Goal: Information Seeking & Learning: Check status

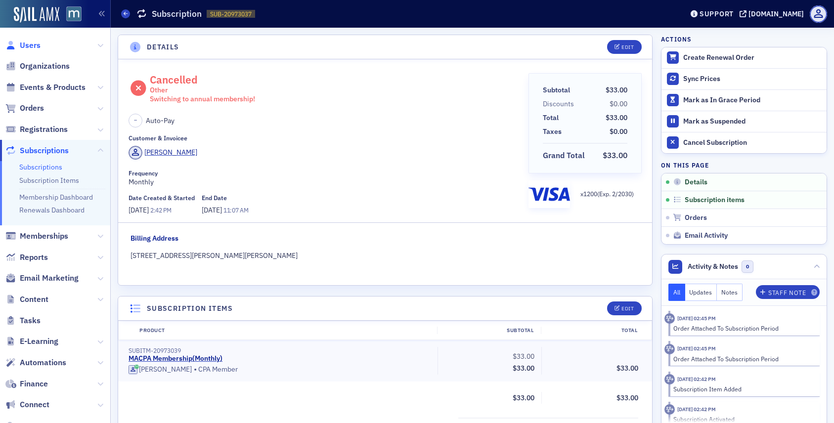
click at [36, 48] on span "Users" at bounding box center [30, 45] width 21 height 11
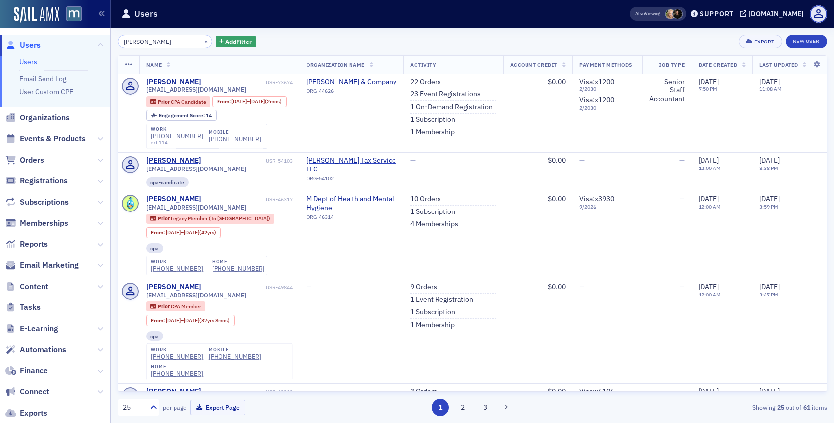
type input "avery carter"
click at [33, 42] on span "Users" at bounding box center [30, 45] width 21 height 11
click at [202, 42] on button "×" at bounding box center [206, 41] width 9 height 9
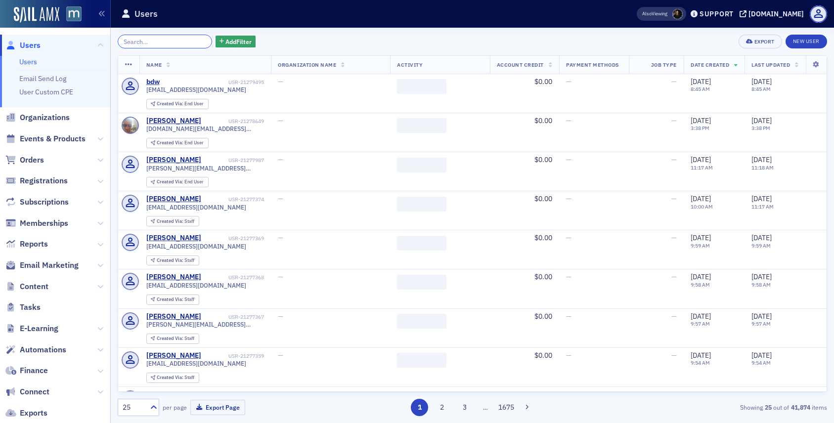
click at [173, 42] on input "search" at bounding box center [165, 42] width 94 height 14
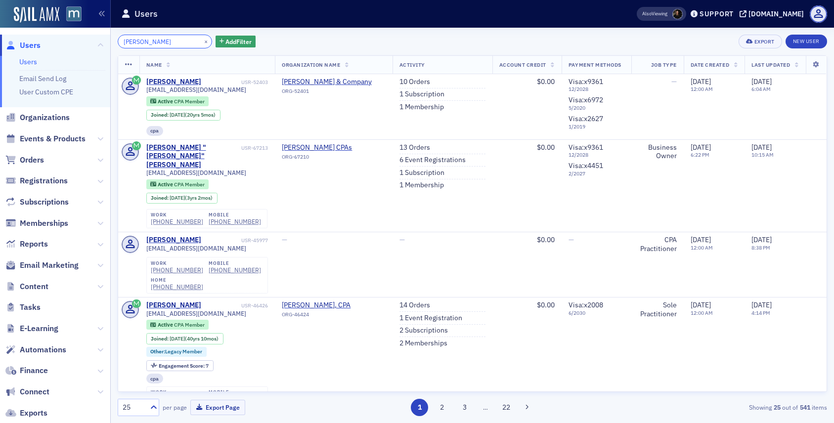
type input "william caldwell"
click at [202, 41] on button "×" at bounding box center [206, 41] width 9 height 9
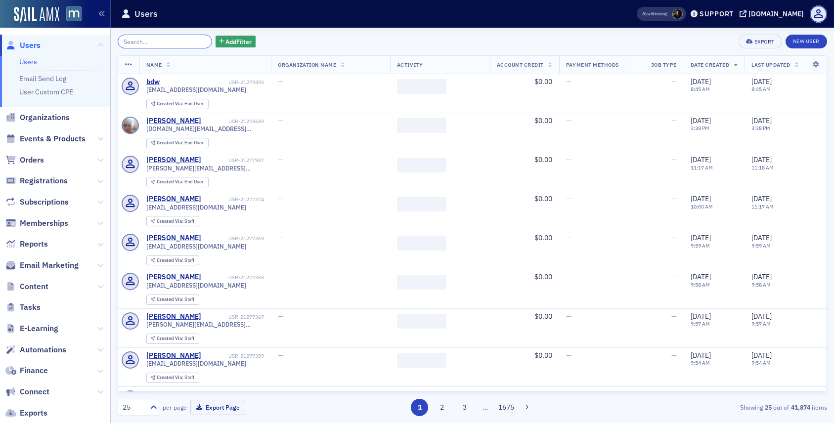
click at [178, 39] on input "search" at bounding box center [165, 42] width 94 height 14
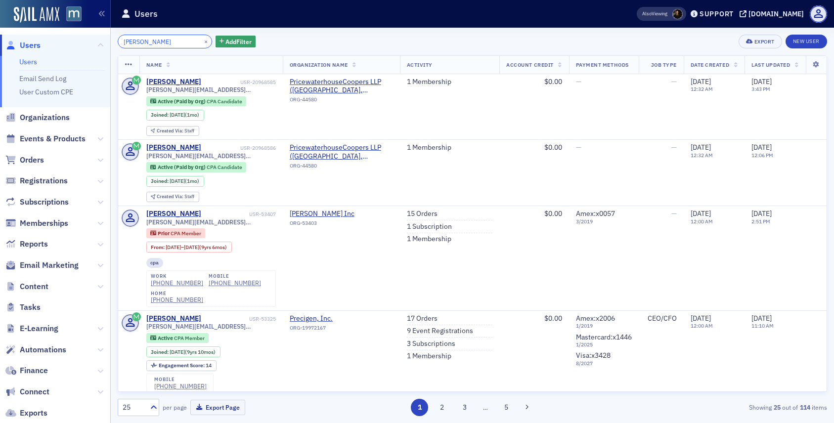
type input "Tyler Harry"
click at [202, 43] on button "×" at bounding box center [206, 41] width 9 height 9
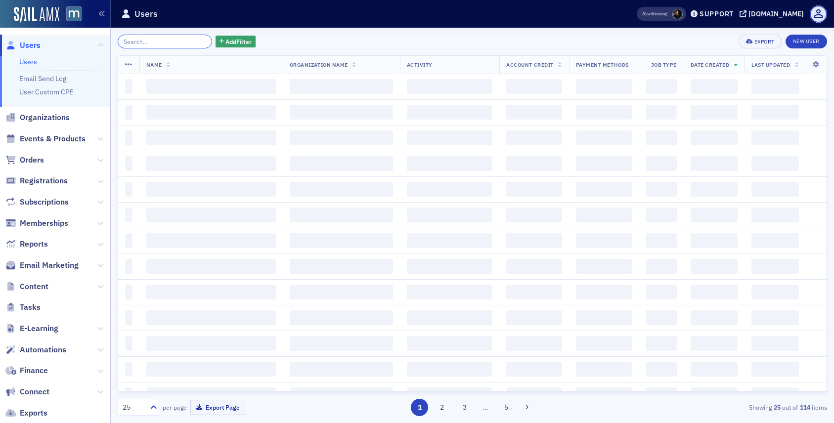
click at [190, 43] on input "search" at bounding box center [165, 42] width 94 height 14
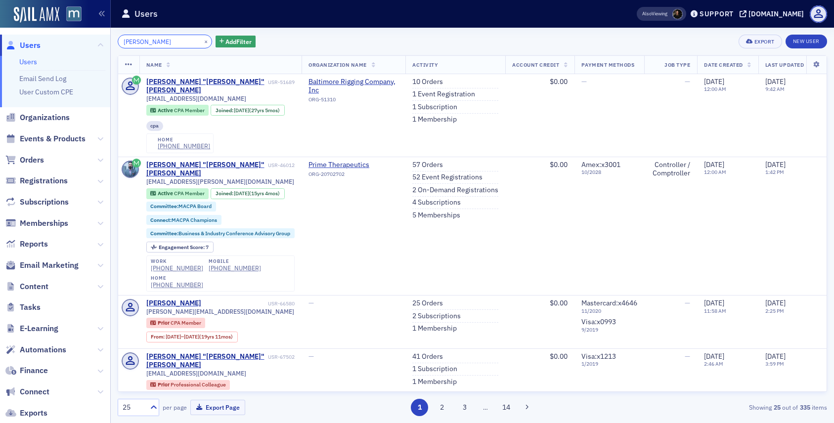
type input "tom white"
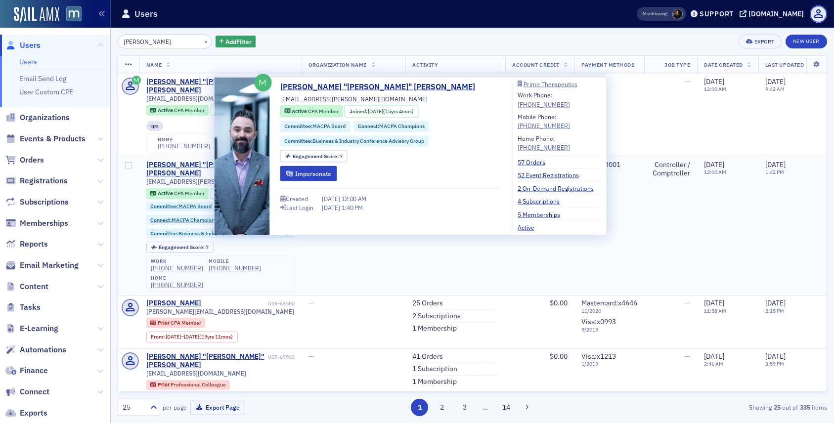
click at [176, 161] on div "Thomas "Tom" White" at bounding box center [206, 169] width 120 height 17
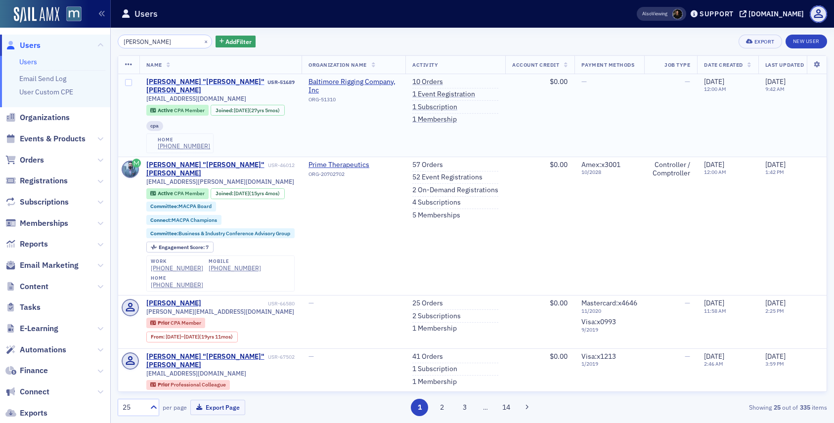
click at [153, 82] on div "Thomas "Tom" White" at bounding box center [206, 86] width 120 height 17
click at [202, 40] on button "×" at bounding box center [206, 41] width 9 height 9
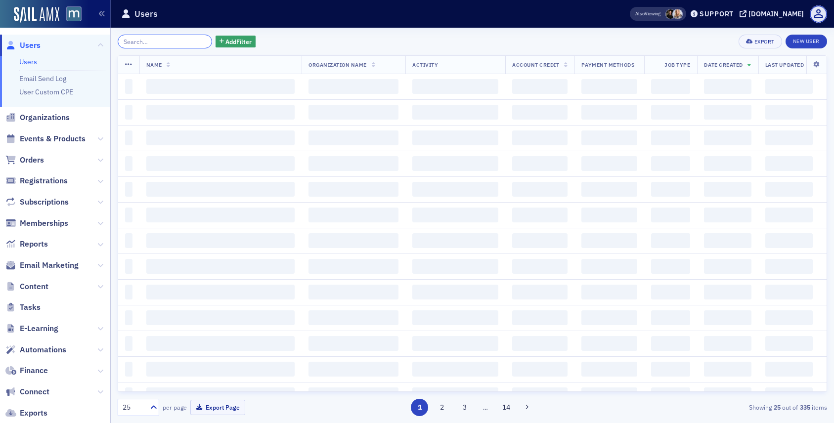
click at [181, 40] on input "search" at bounding box center [165, 42] width 94 height 14
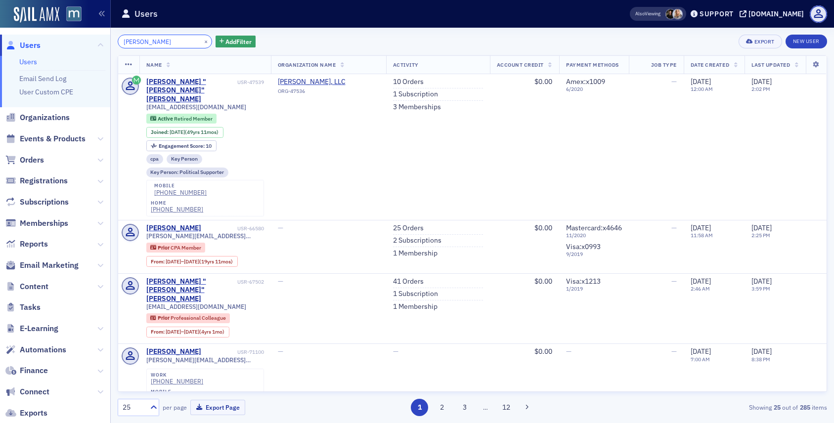
type input "TOM LANTZ"
click at [202, 40] on button "×" at bounding box center [206, 41] width 9 height 9
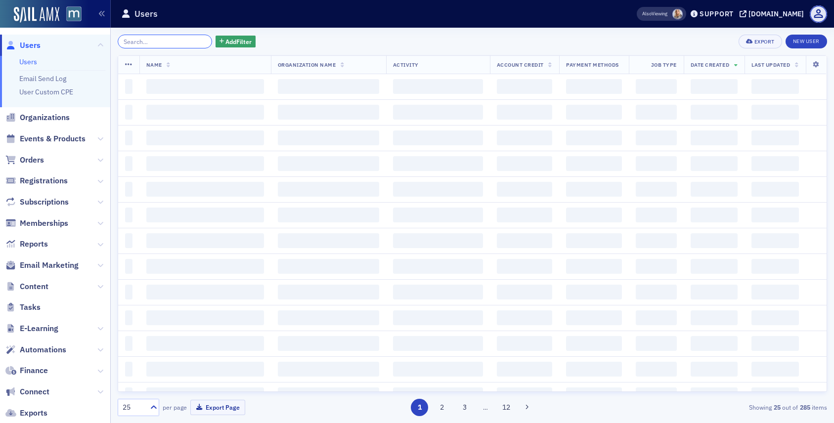
click at [177, 43] on input "search" at bounding box center [165, 42] width 94 height 14
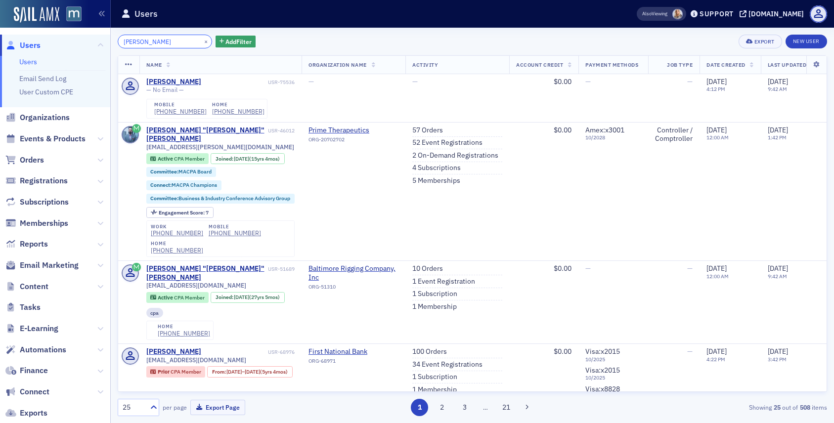
type input "THOMAS WHITE"
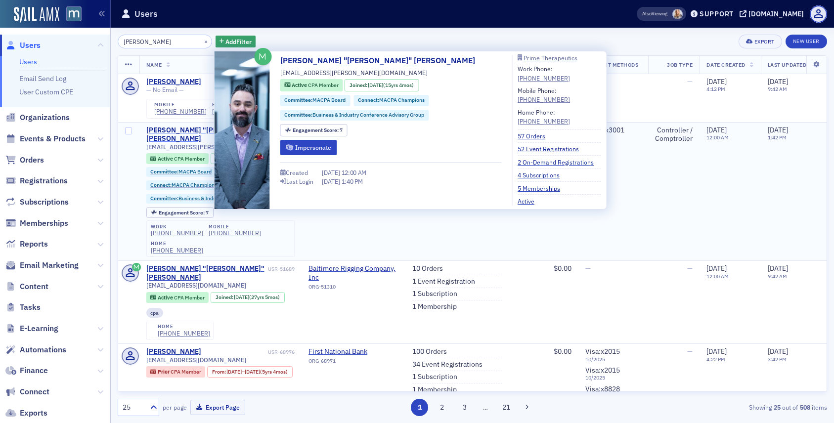
click at [176, 128] on div "Thomas "Tom" White" at bounding box center [206, 134] width 120 height 17
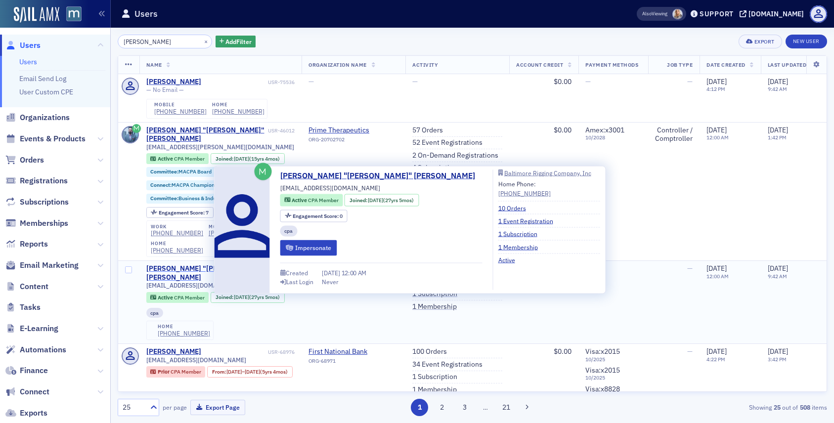
click at [175, 265] on div "Thomas "Tom" White" at bounding box center [206, 273] width 120 height 17
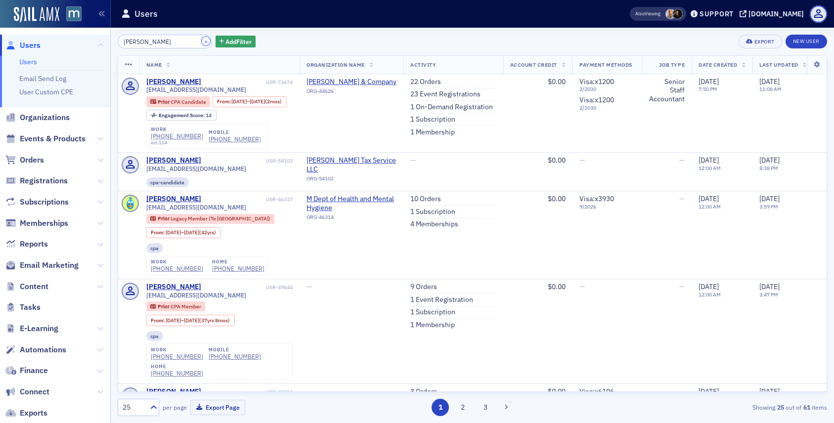
click at [202, 41] on button "×" at bounding box center [206, 41] width 9 height 9
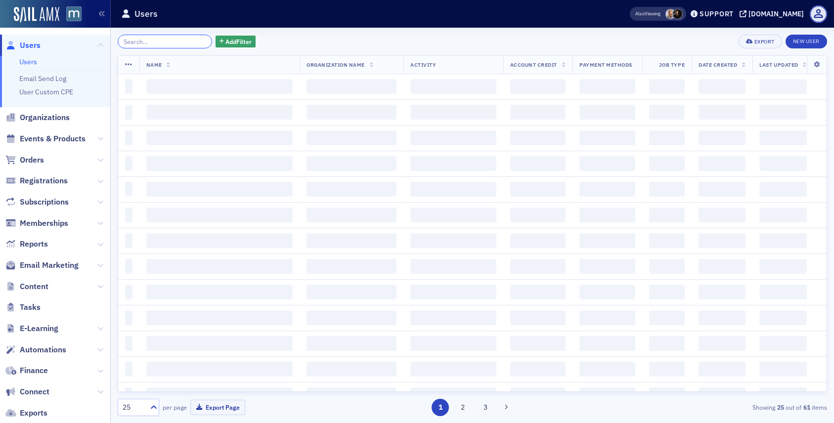
click at [179, 44] on input "search" at bounding box center [165, 42] width 94 height 14
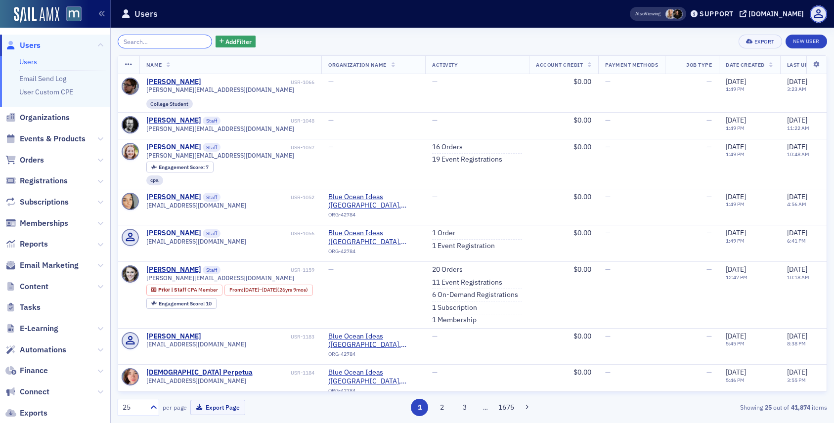
paste input "Aneika Farquharson"
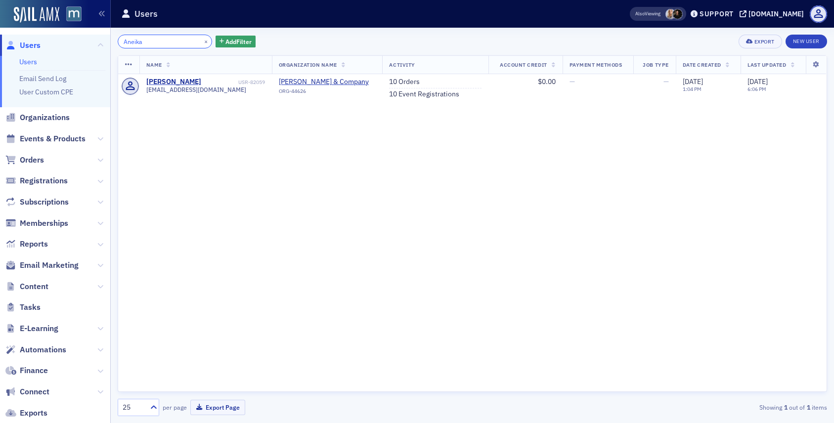
type input "Aneika"
click at [202, 43] on button "×" at bounding box center [206, 41] width 9 height 9
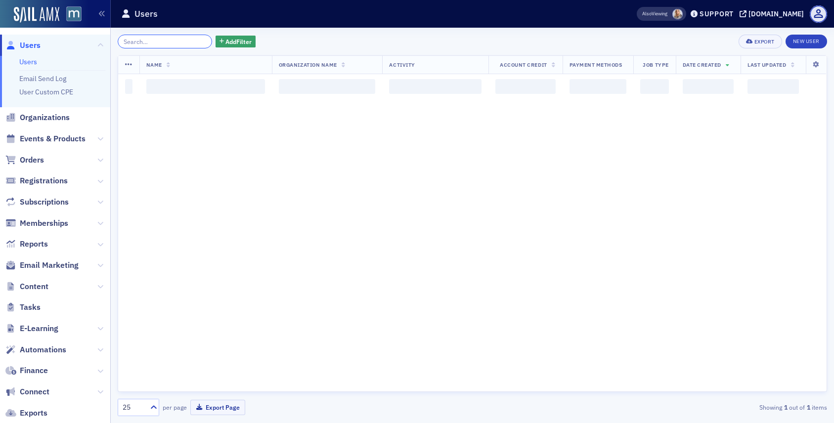
click at [181, 44] on input "search" at bounding box center [165, 42] width 94 height 14
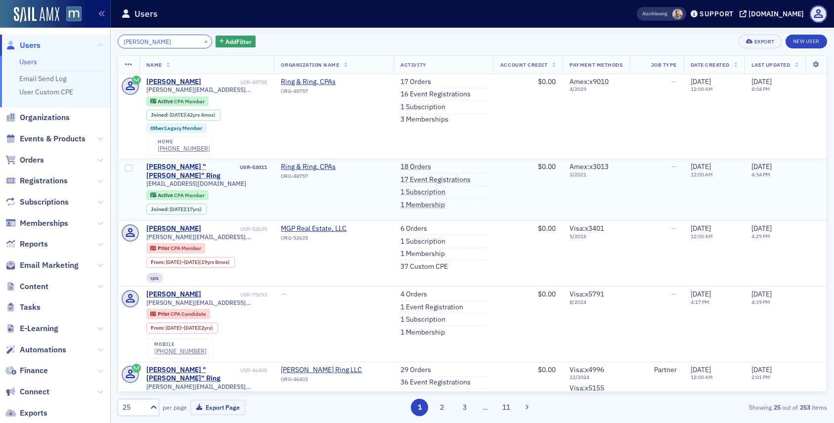
type input "timothy ring"
click at [189, 166] on div "Timothy "T.J." Ring" at bounding box center [192, 171] width 92 height 17
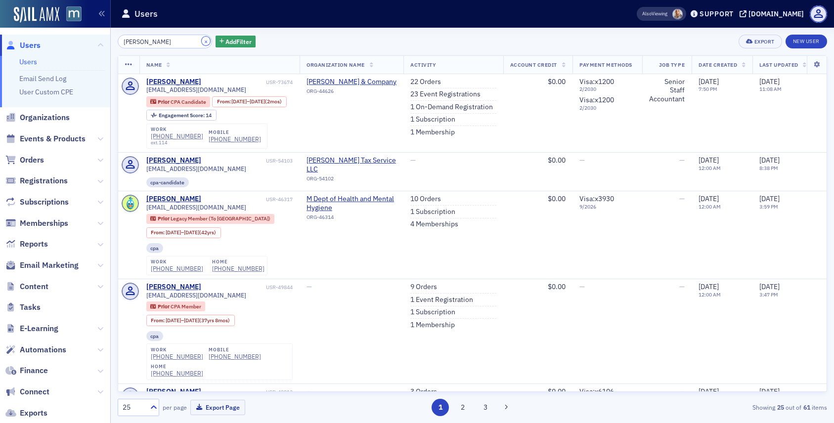
click at [202, 41] on button "×" at bounding box center [206, 41] width 9 height 9
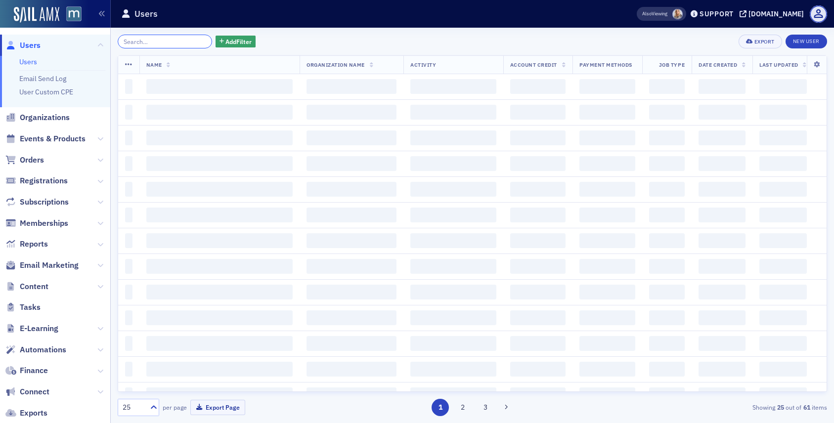
click at [187, 41] on input "search" at bounding box center [165, 42] width 94 height 14
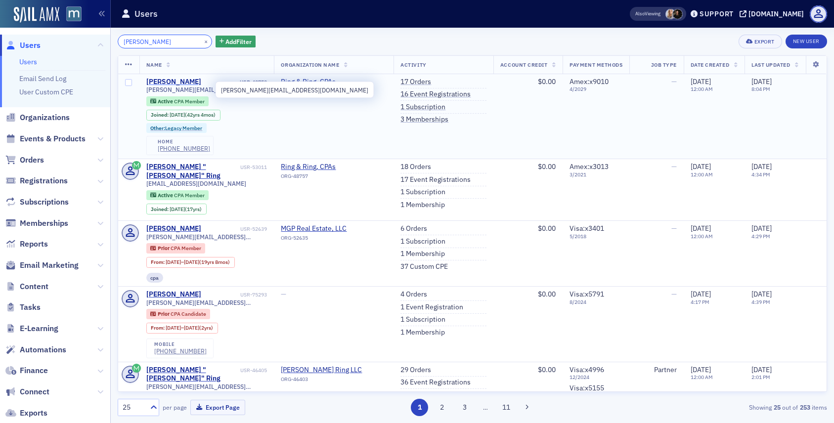
type input "timothy ring"
click at [170, 84] on div "Timothy Ring" at bounding box center [173, 82] width 55 height 9
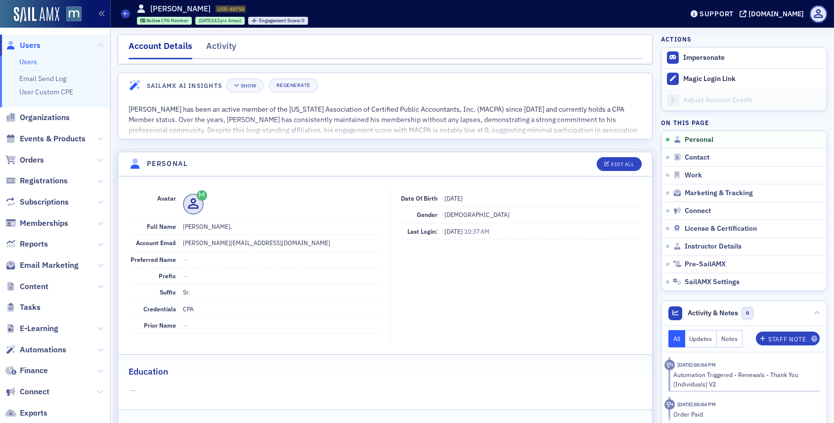
click at [34, 45] on span "Users" at bounding box center [30, 45] width 21 height 11
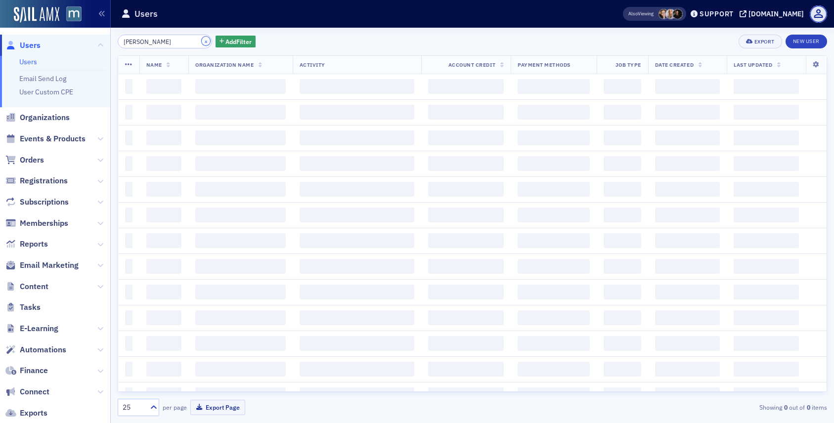
click at [202, 41] on button "×" at bounding box center [206, 41] width 9 height 9
click at [188, 41] on input "search" at bounding box center [165, 42] width 94 height 14
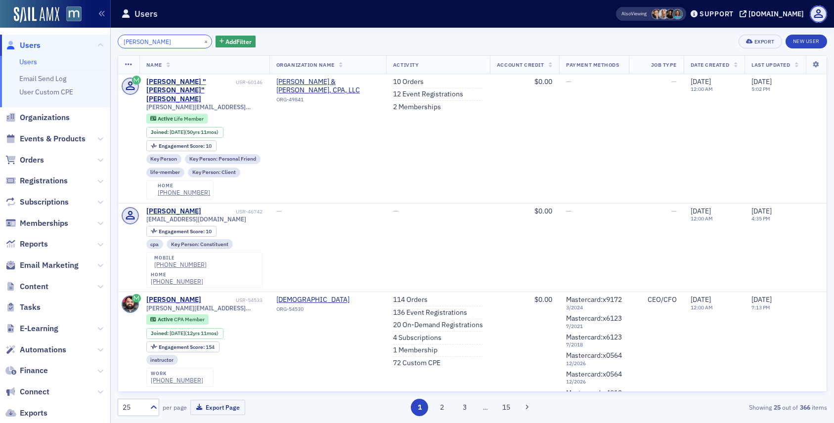
type input "tim murphy"
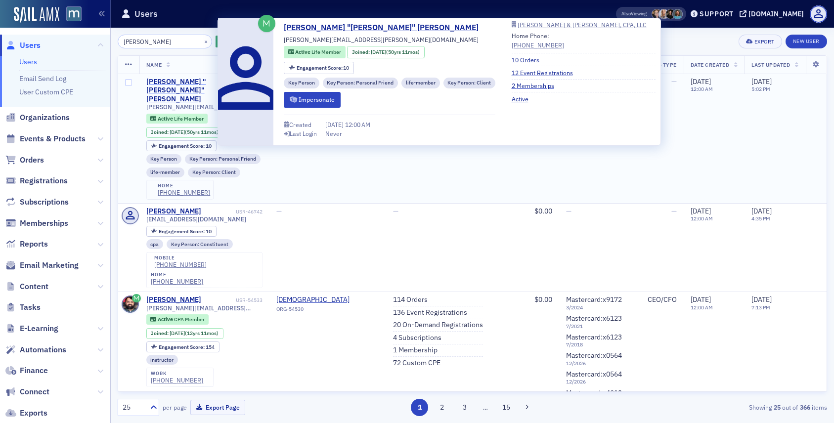
click at [183, 85] on div "Thomas "Tim" Murphy" at bounding box center [190, 91] width 88 height 26
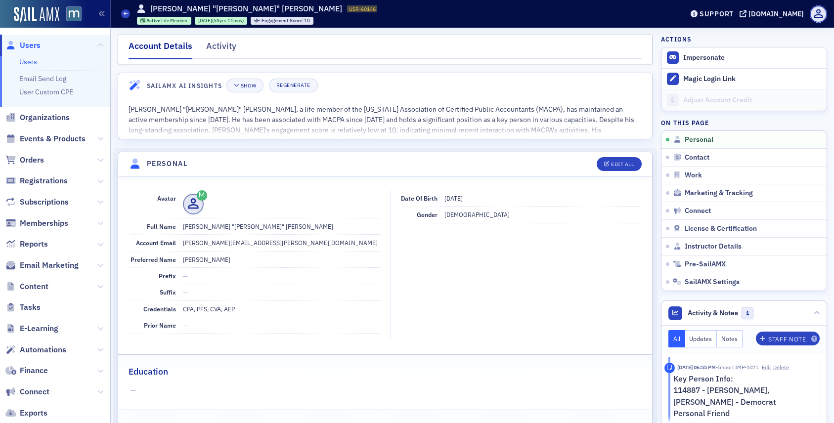
click at [37, 45] on span "Users" at bounding box center [30, 45] width 21 height 11
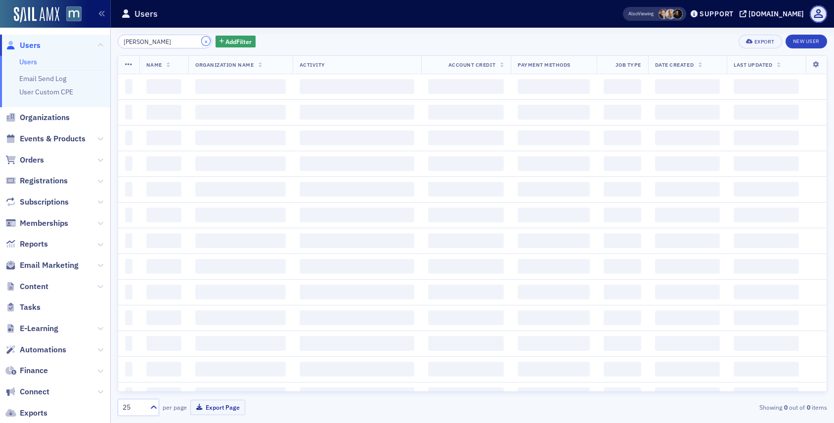
click at [202, 39] on button "×" at bounding box center [206, 41] width 9 height 9
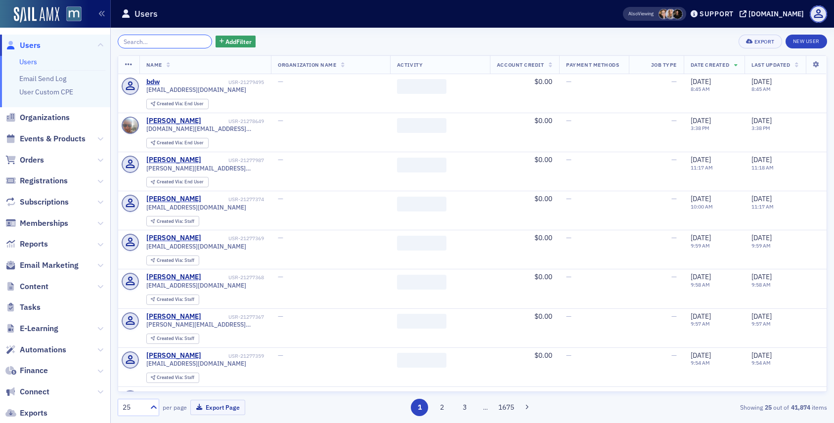
click at [178, 42] on input "search" at bounding box center [165, 42] width 94 height 14
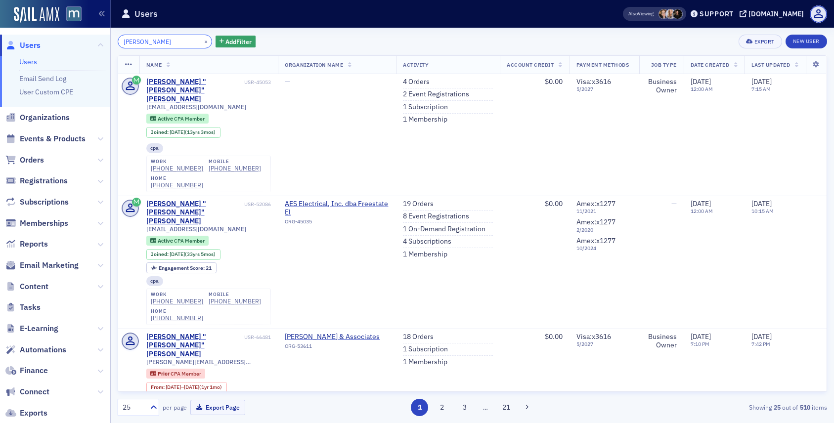
type input "tim miller"
click at [202, 39] on button "×" at bounding box center [206, 41] width 9 height 9
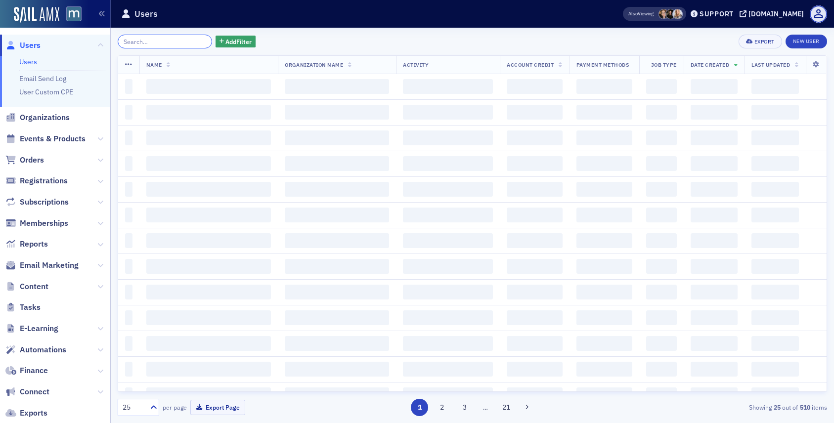
click at [180, 39] on input "search" at bounding box center [165, 42] width 94 height 14
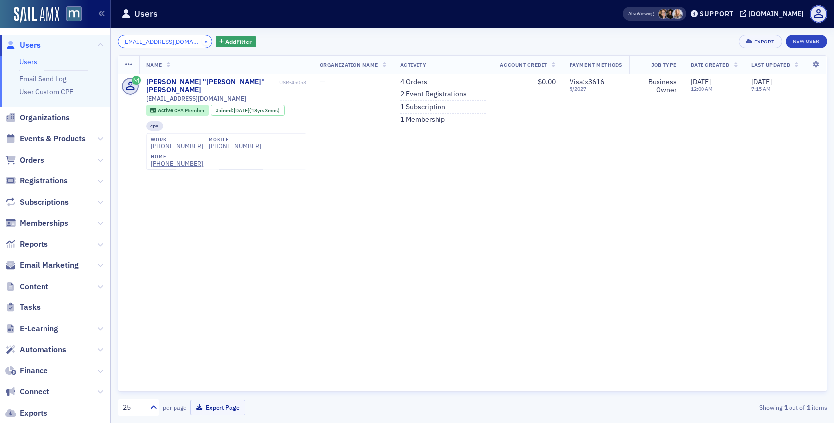
type input "tmiller2387@gmail.com"
click at [202, 41] on button "×" at bounding box center [206, 41] width 9 height 9
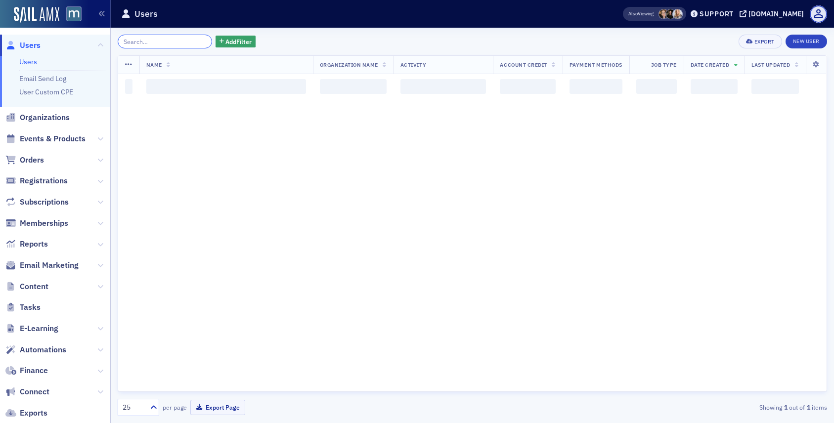
click at [190, 41] on input "search" at bounding box center [165, 42] width 94 height 14
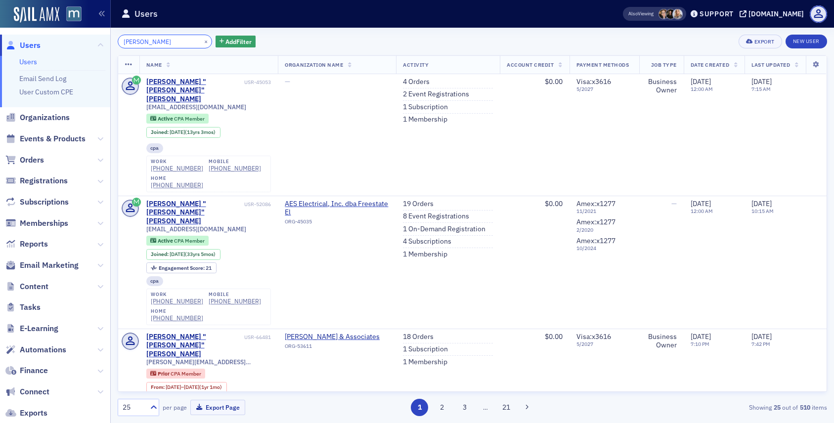
type input "tim miller"
click at [190, 80] on div "Timothy "Tim" Miller" at bounding box center [194, 91] width 96 height 26
click at [189, 200] on div "Timothy "Tim" Miller" at bounding box center [194, 213] width 96 height 26
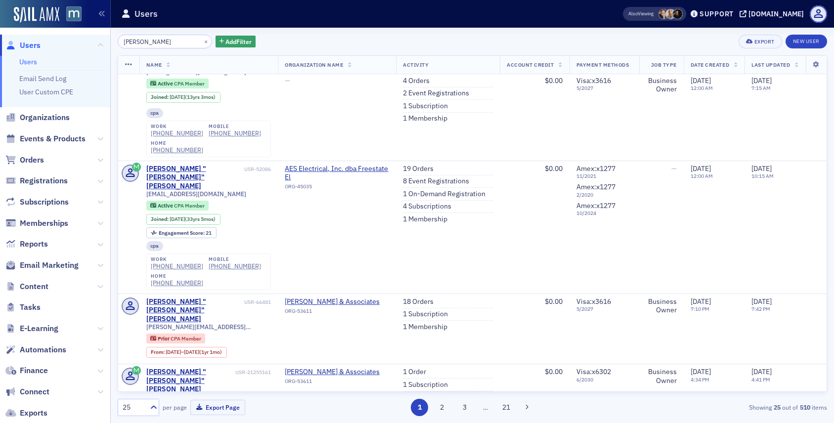
scroll to position [47, 0]
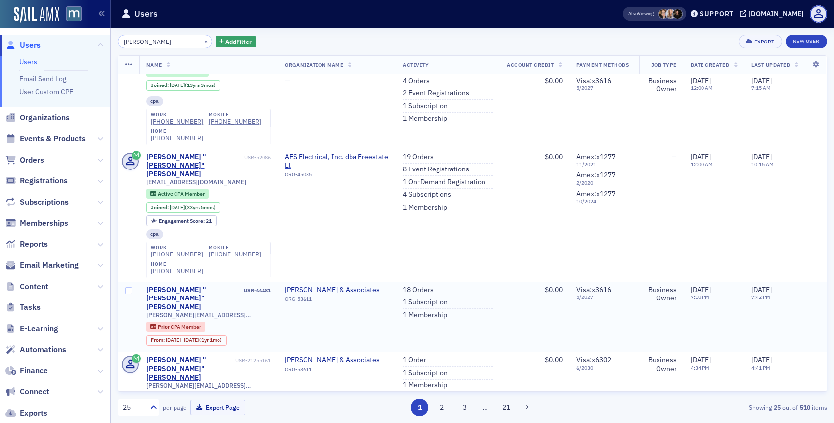
click at [173, 286] on div "Timothy "Tim" Miller" at bounding box center [194, 299] width 96 height 26
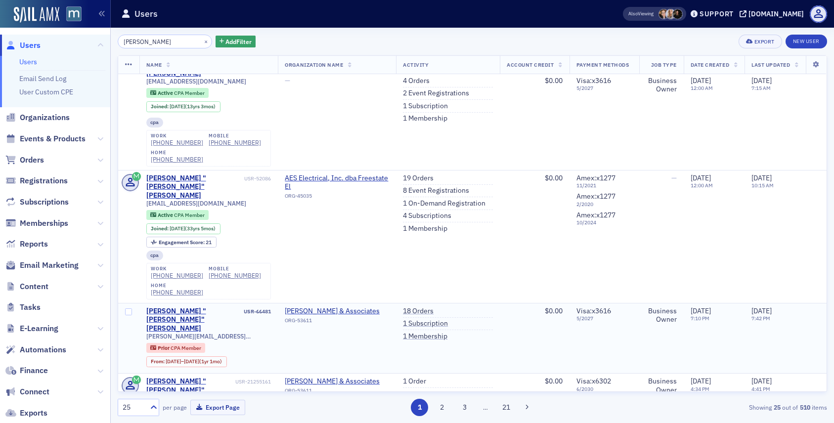
scroll to position [28, 0]
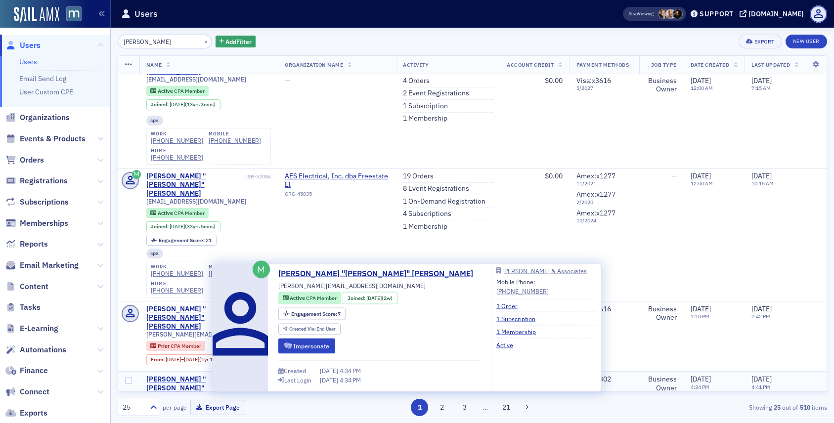
click at [190, 375] on div "Timothy "Tim" Miller" at bounding box center [189, 388] width 87 height 26
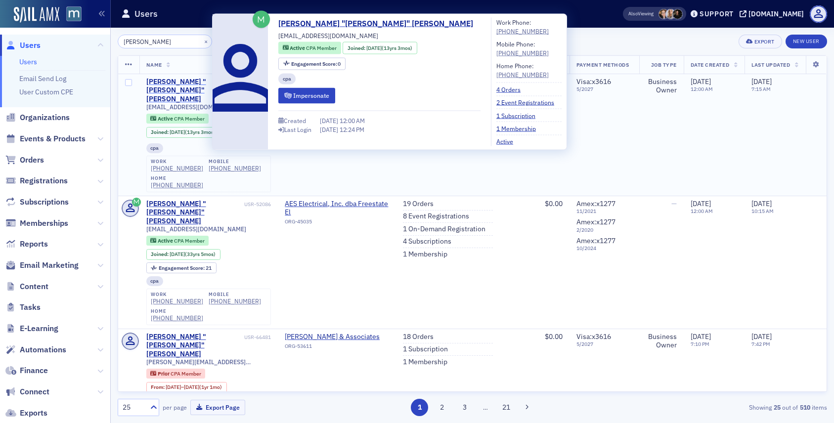
click at [194, 82] on div "Timothy "Tim" Miller" at bounding box center [194, 91] width 96 height 26
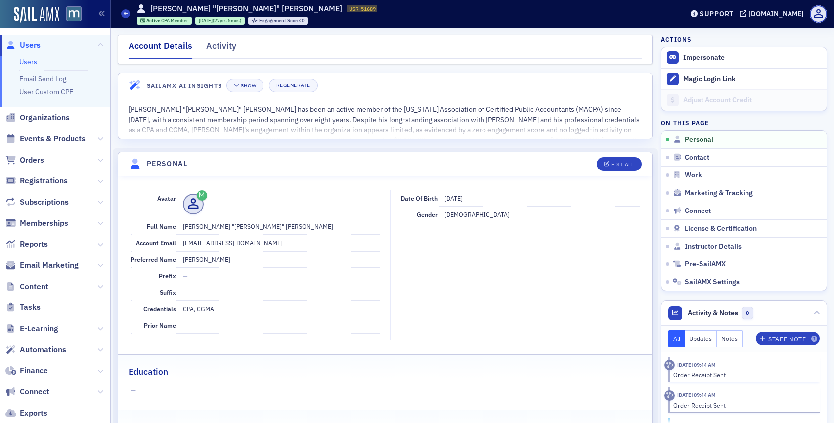
click at [35, 45] on span "Users" at bounding box center [30, 45] width 21 height 11
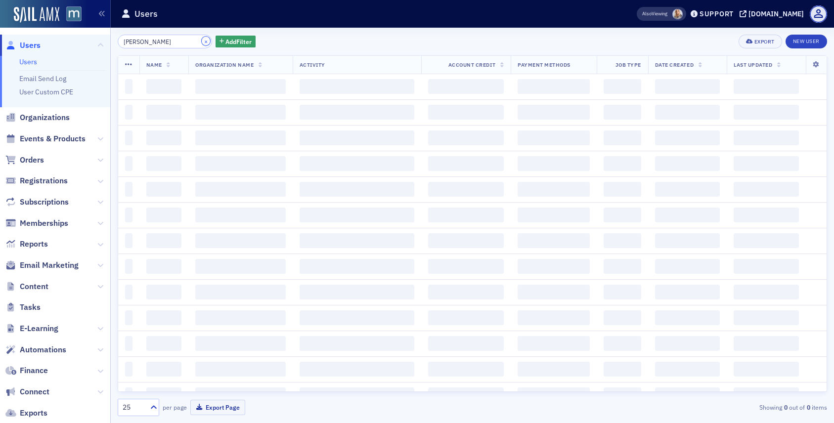
click at [202, 43] on button "×" at bounding box center [206, 41] width 9 height 9
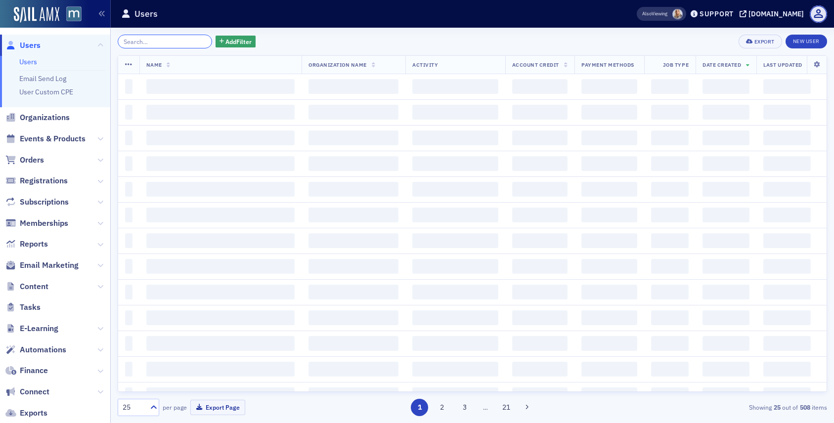
click at [179, 44] on input "search" at bounding box center [165, 42] width 94 height 14
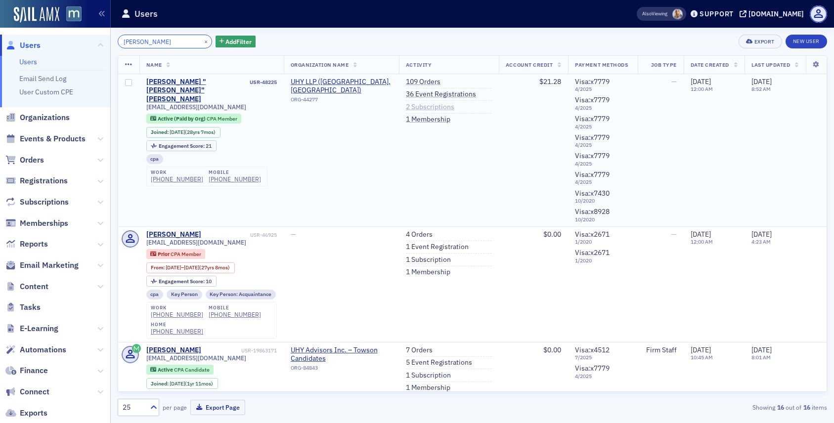
type input "[PERSON_NAME]"
click at [431, 106] on link "2 Subscriptions" at bounding box center [430, 107] width 48 height 9
click at [428, 92] on link "36 Event Registrations" at bounding box center [441, 94] width 70 height 9
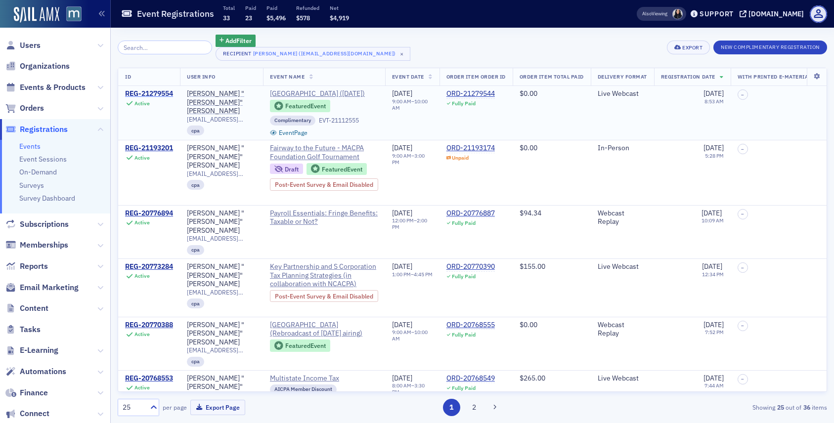
click at [163, 98] on div "REG-21279554" at bounding box center [149, 93] width 48 height 9
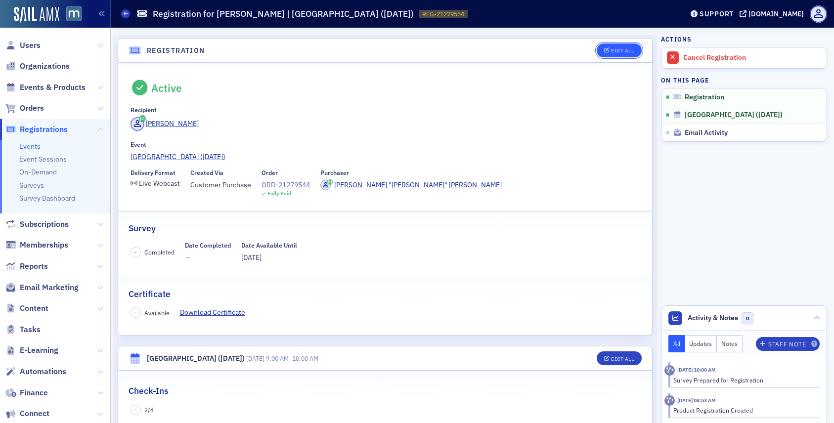
click at [629, 49] on div "Edit All" at bounding box center [622, 50] width 23 height 5
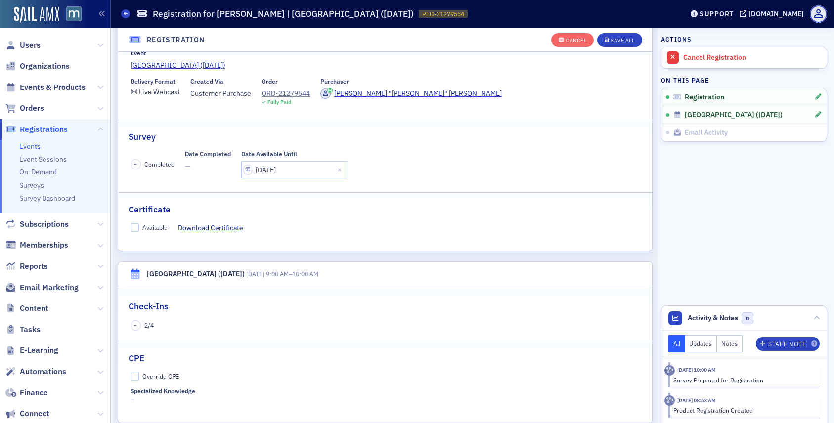
scroll to position [141, 0]
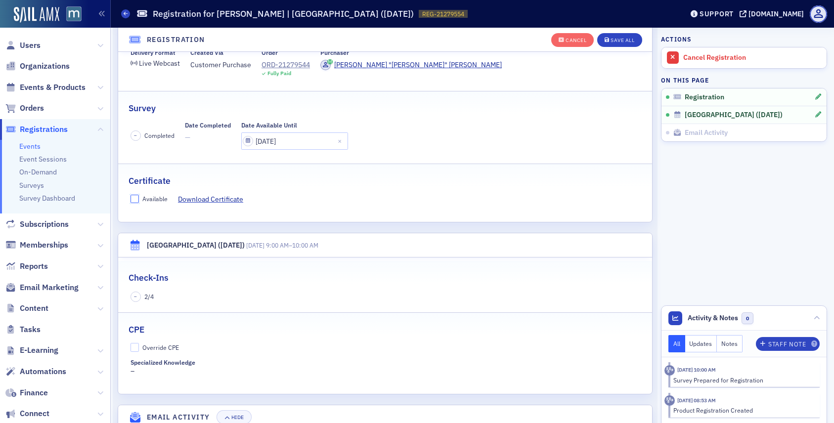
click at [132, 201] on input "Available" at bounding box center [135, 199] width 9 height 9
checkbox input "true"
click at [137, 343] on input "Override CPE" at bounding box center [135, 347] width 9 height 9
checkbox input "true"
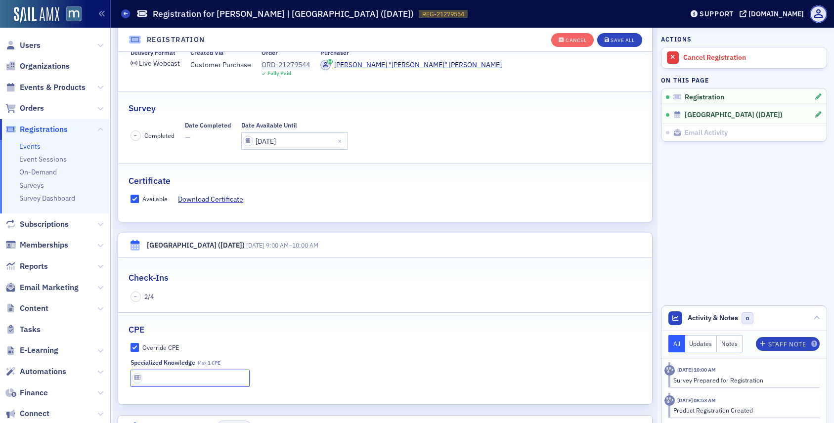
click at [155, 379] on input "text" at bounding box center [191, 378] width 120 height 17
type input "1 CPE"
click at [621, 38] on div "Save All" at bounding box center [623, 40] width 24 height 5
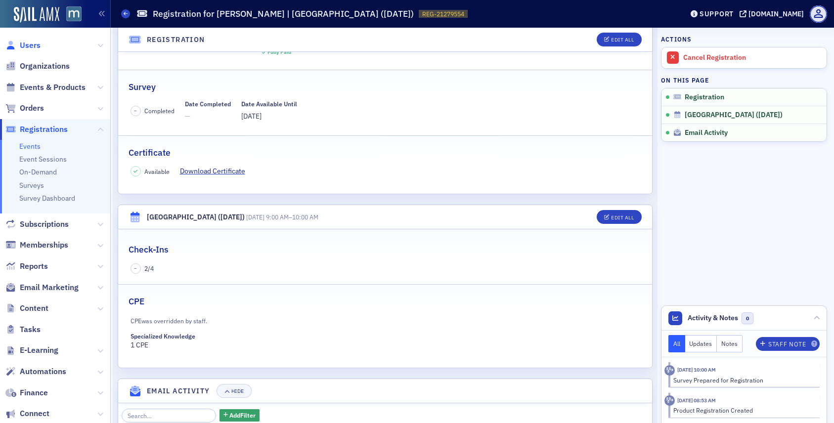
click at [26, 45] on span "Users" at bounding box center [30, 45] width 21 height 11
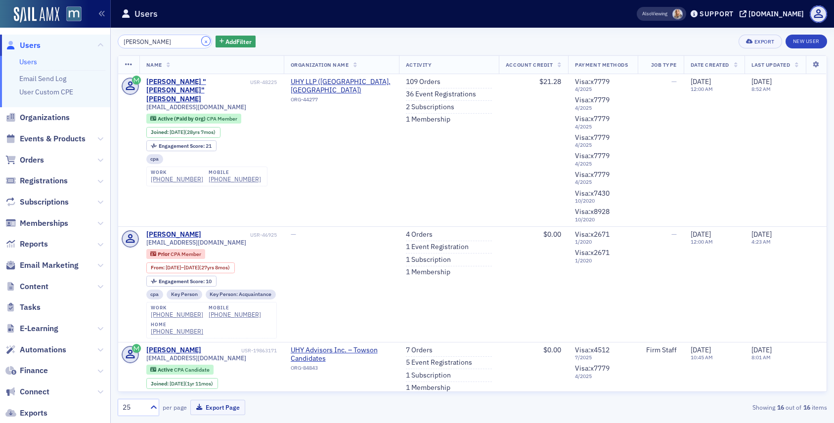
click at [202, 41] on button "×" at bounding box center [206, 41] width 9 height 9
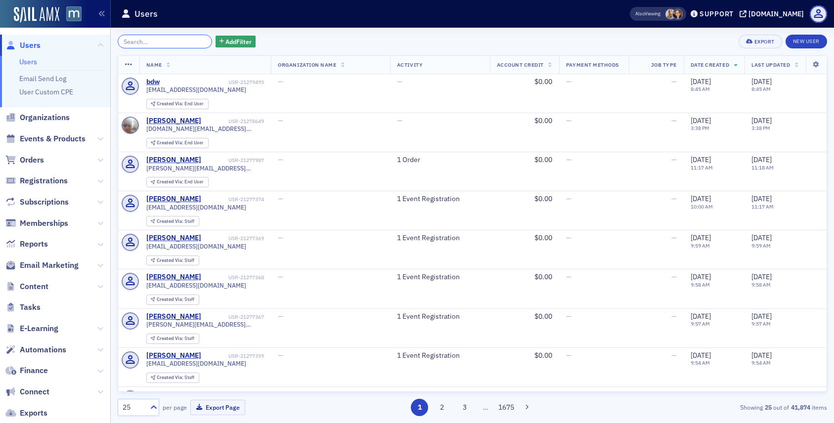
click at [149, 47] on input "search" at bounding box center [165, 42] width 94 height 14
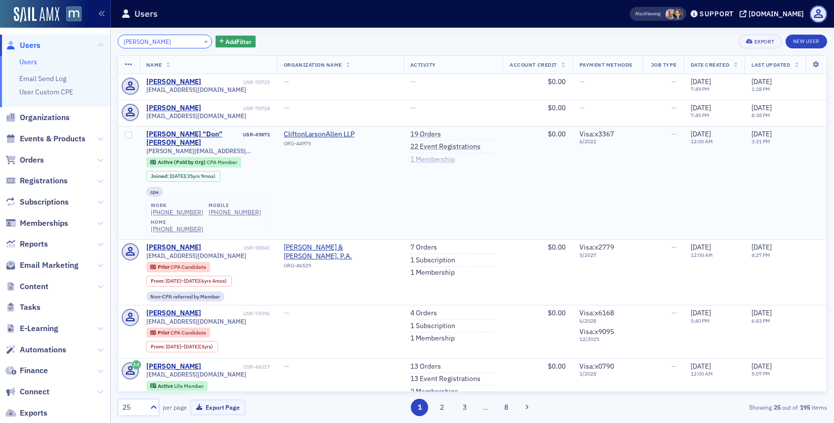
type input "[PERSON_NAME]"
click at [435, 160] on link "1 Membership" at bounding box center [432, 159] width 45 height 9
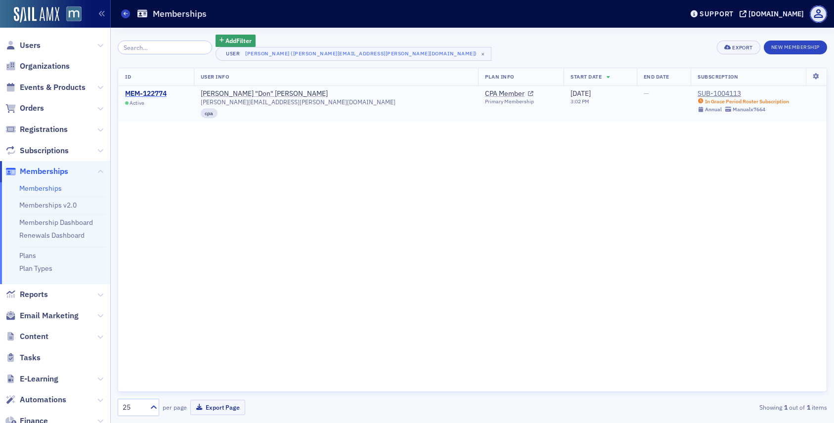
click at [151, 96] on div "MEM-122774" at bounding box center [146, 93] width 42 height 9
click at [24, 43] on span "Users" at bounding box center [30, 45] width 21 height 11
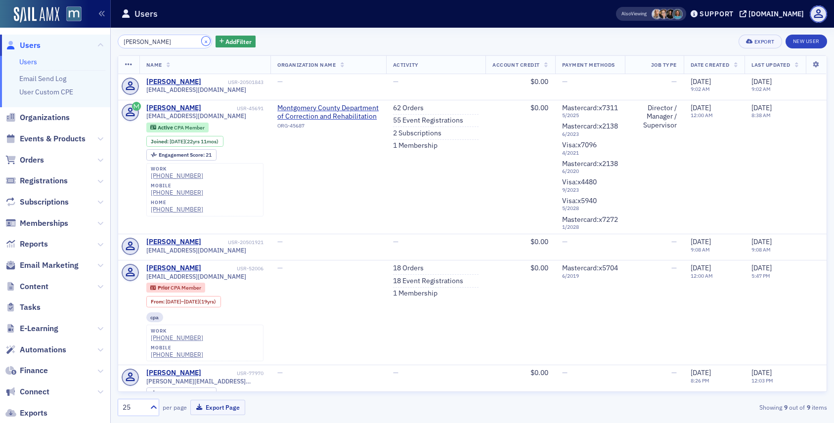
click at [202, 41] on button "×" at bounding box center [206, 41] width 9 height 9
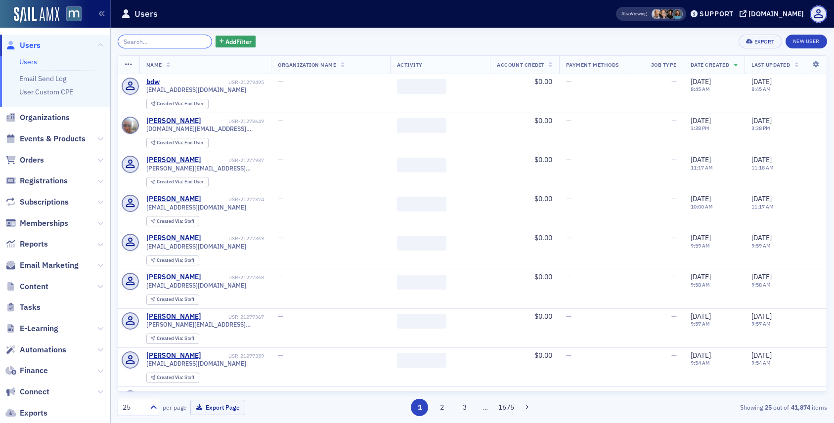
click at [185, 41] on input "search" at bounding box center [165, 42] width 94 height 14
paste input "[EMAIL_ADDRESS][DOMAIN_NAME]"
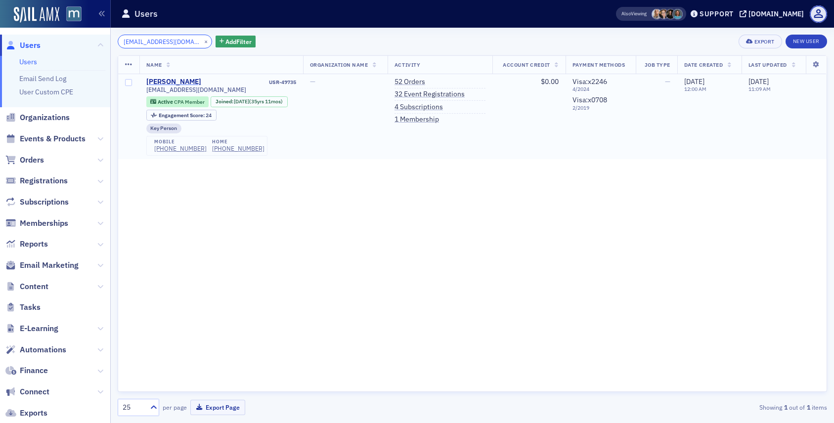
type input "[EMAIL_ADDRESS][DOMAIN_NAME]"
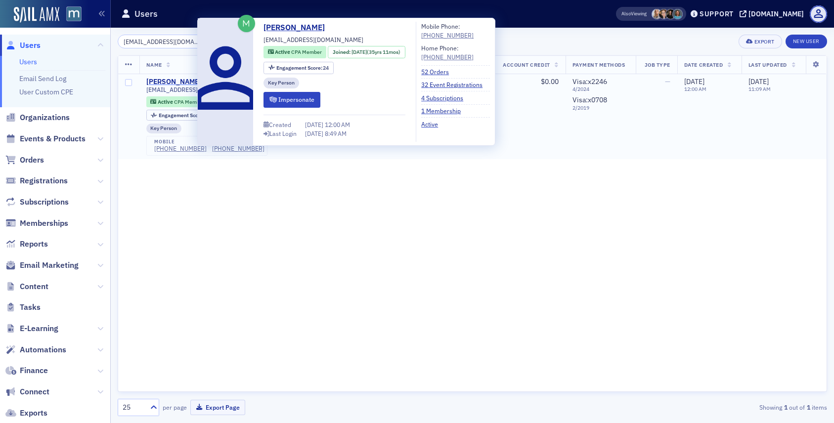
click at [192, 79] on div "[PERSON_NAME]" at bounding box center [173, 82] width 55 height 9
